Goal: Navigation & Orientation: Go to known website

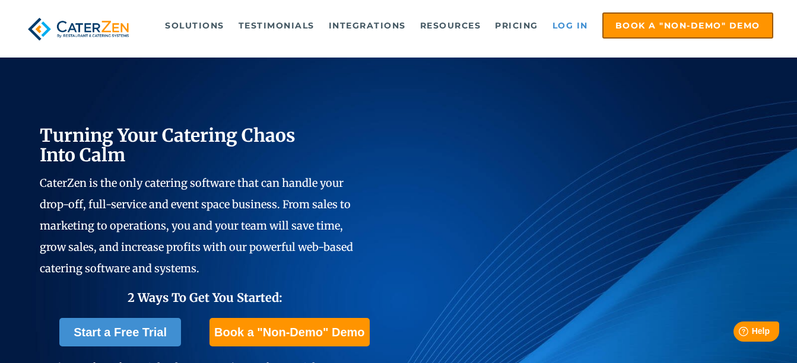
click at [580, 30] on link "Log in" at bounding box center [569, 26] width 47 height 24
click at [575, 17] on link "Log in" at bounding box center [569, 26] width 47 height 24
